Goal: Go to known website: Access a specific website the user already knows

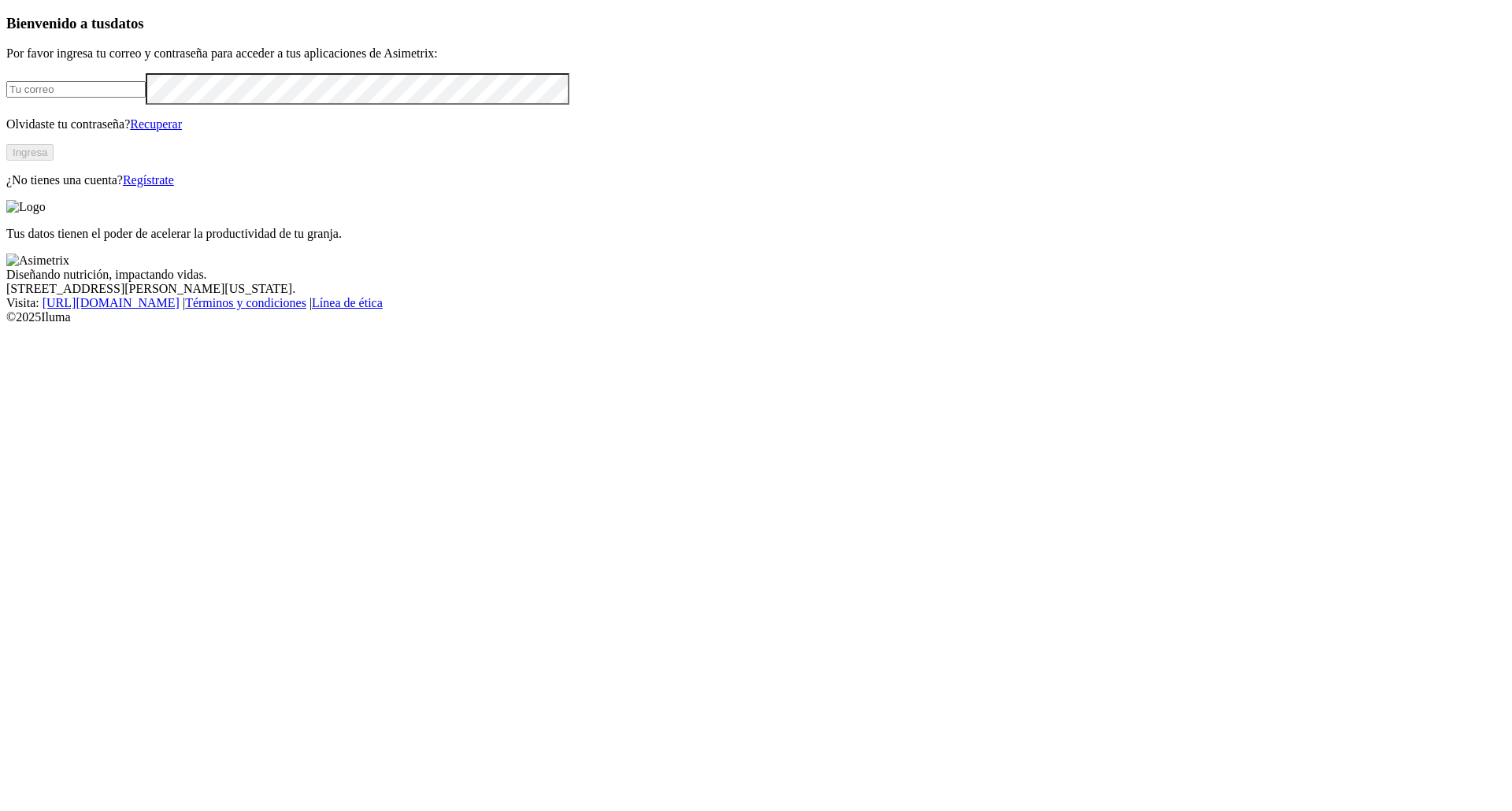
type input "[EMAIL_ADDRESS][DOMAIN_NAME]"
click at [54, 161] on button "Ingresa" at bounding box center [30, 153] width 48 height 16
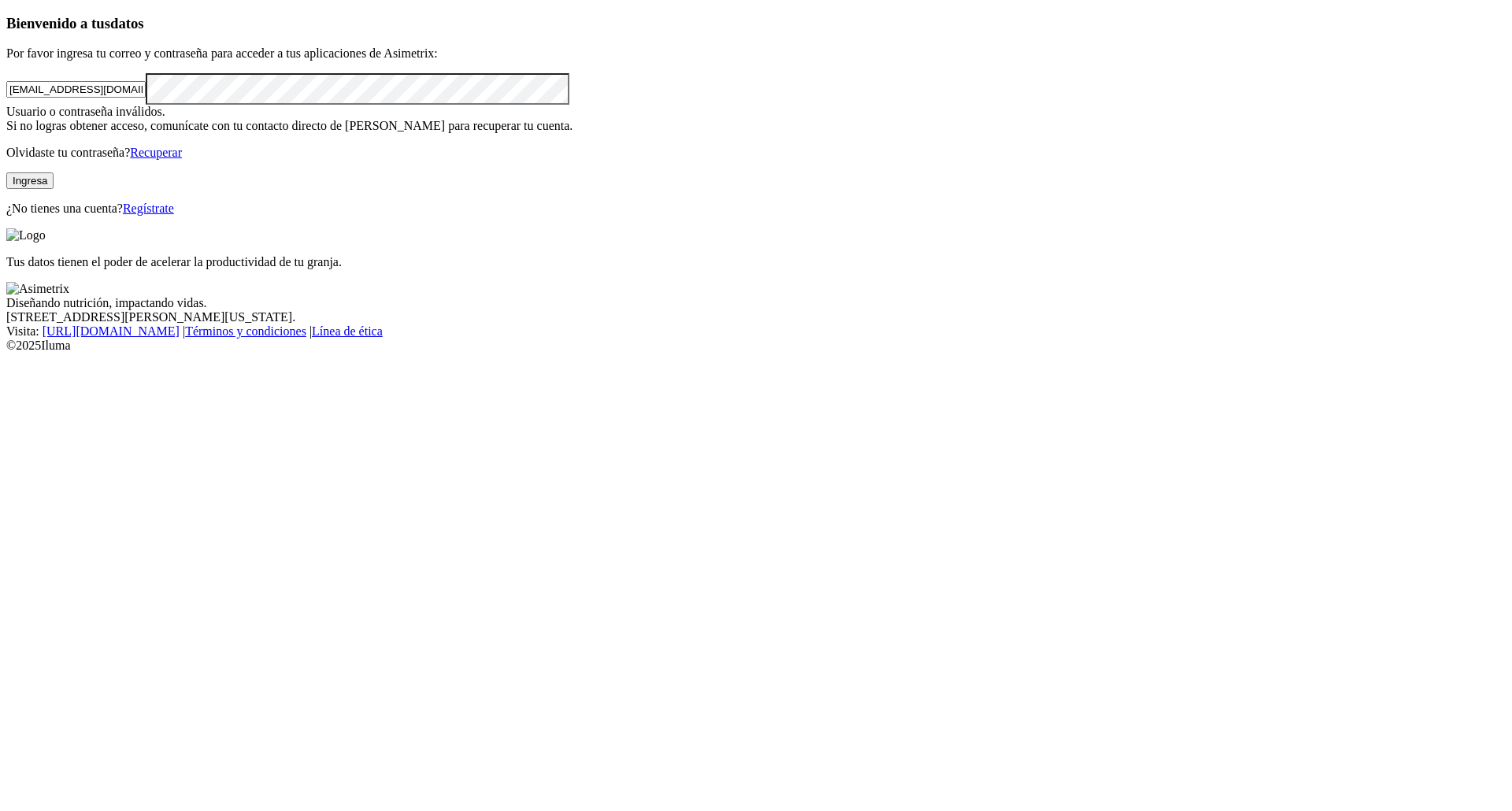
click at [6, 216] on div "Bienvenido a tus datos Por favor ingresa tu correo y contraseña para acceder a …" at bounding box center [756, 115] width 1499 height 201
click input "submit" at bounding box center [0, 0] width 0 height 0
